Goal: Information Seeking & Learning: Find specific fact

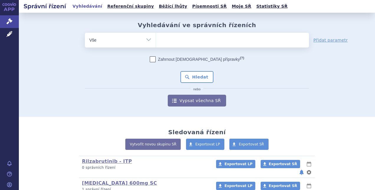
click at [227, 43] on ul at bounding box center [232, 39] width 153 height 12
click at [156, 43] on select at bounding box center [156, 39] width 0 height 15
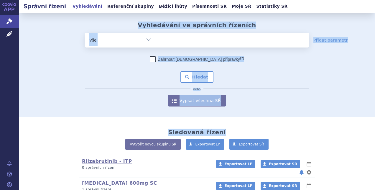
drag, startPoint x: 349, startPoint y: 123, endPoint x: 64, endPoint y: 16, distance: 303.8
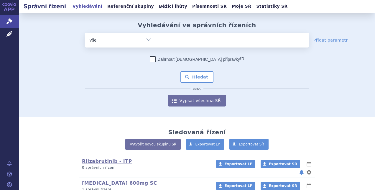
click at [64, 16] on div "Vyhledávání ve správních řízeních odstranit Vše Spisová značka" at bounding box center [197, 65] width 356 height 104
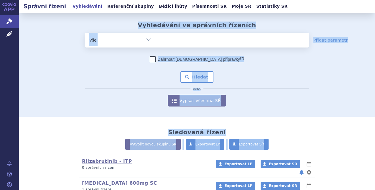
drag, startPoint x: 82, startPoint y: 18, endPoint x: 358, endPoint y: 150, distance: 305.7
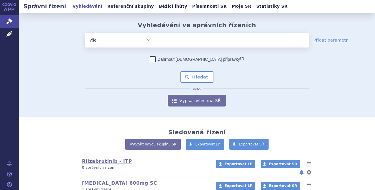
click at [358, 150] on div "Vytvořit novou skupinu SŘ Exportovat LP Exportovat SŘ" at bounding box center [197, 147] width 333 height 17
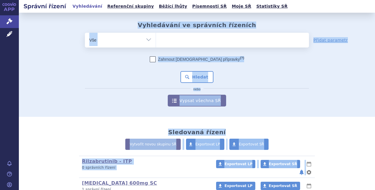
drag, startPoint x: 344, startPoint y: 165, endPoint x: 88, endPoint y: 21, distance: 293.2
click at [88, 21] on div "Vyhledávání ve správních řízeních odstranit Vše Spisová značka" at bounding box center [197, 65] width 356 height 104
click at [130, 20] on div "Vyhledávání ve správních řízeních odstranit Vše Spisová značka" at bounding box center [197, 65] width 356 height 104
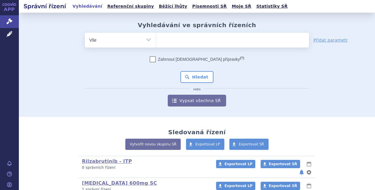
click at [191, 39] on ul at bounding box center [232, 39] width 153 height 12
click at [156, 39] on select at bounding box center [156, 39] width 0 height 15
type input "sv"
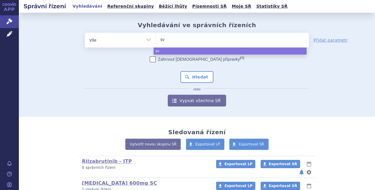
type input "s"
type input "sce"
type input "scem"
type input "scembl"
type input "scemblix"
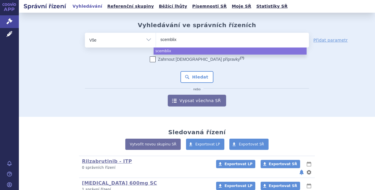
select select "scemblix"
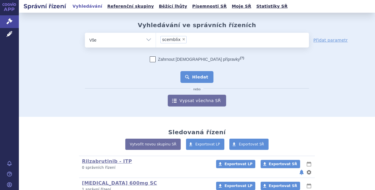
click at [191, 75] on button "Hledat" at bounding box center [197, 77] width 33 height 12
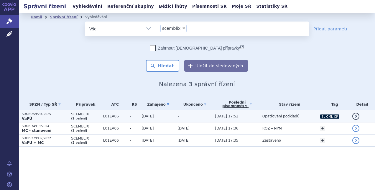
click at [160, 116] on td "[DATE]" at bounding box center [157, 116] width 36 height 12
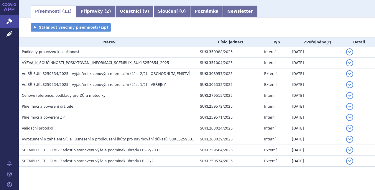
scroll to position [94, 0]
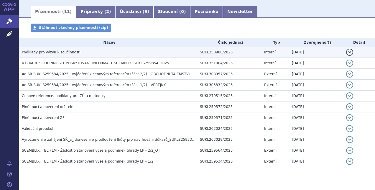
click at [103, 54] on h3 "Podklady pro výzvu k součinnosti" at bounding box center [109, 52] width 175 height 6
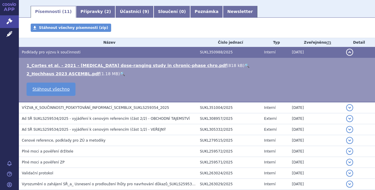
click at [100, 54] on h3 "Podklady pro výzvu k součinnosti" at bounding box center [109, 52] width 175 height 6
